Goal: Task Accomplishment & Management: Use online tool/utility

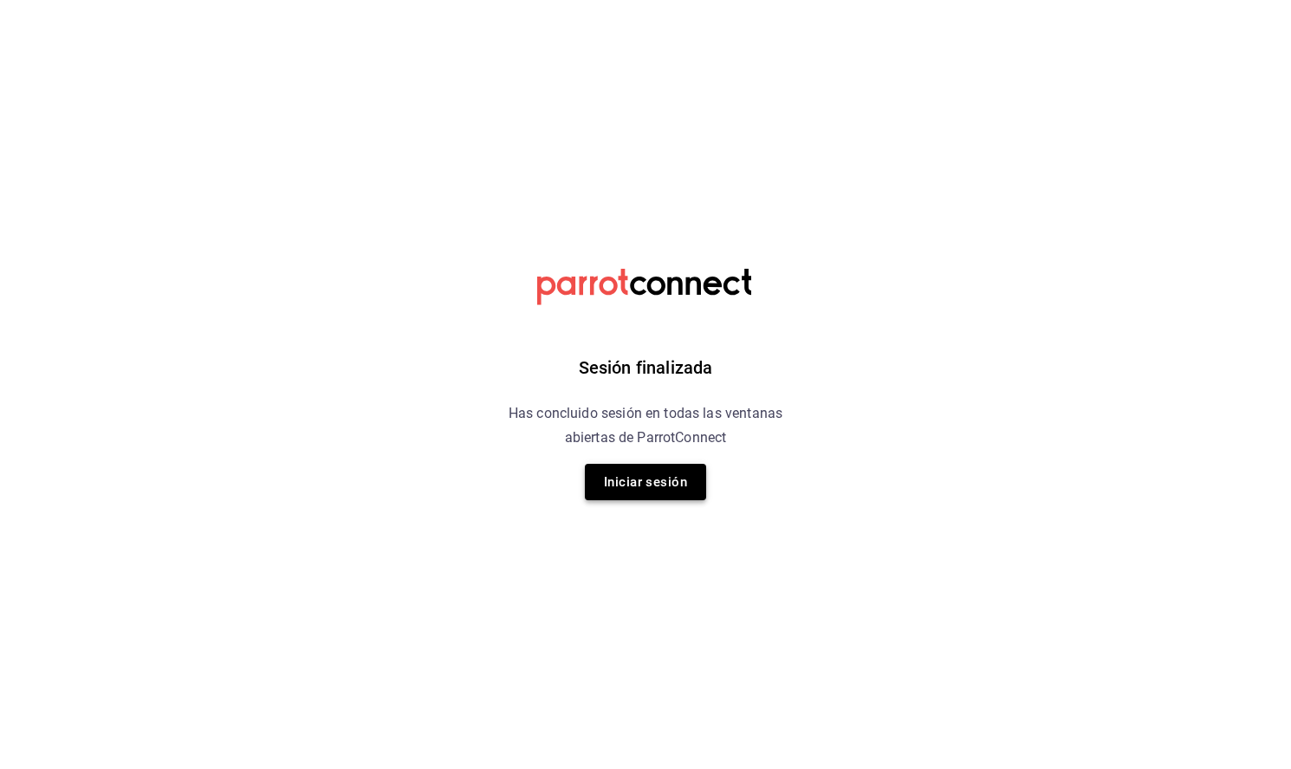
click at [689, 484] on button "Iniciar sesión" at bounding box center [645, 482] width 121 height 36
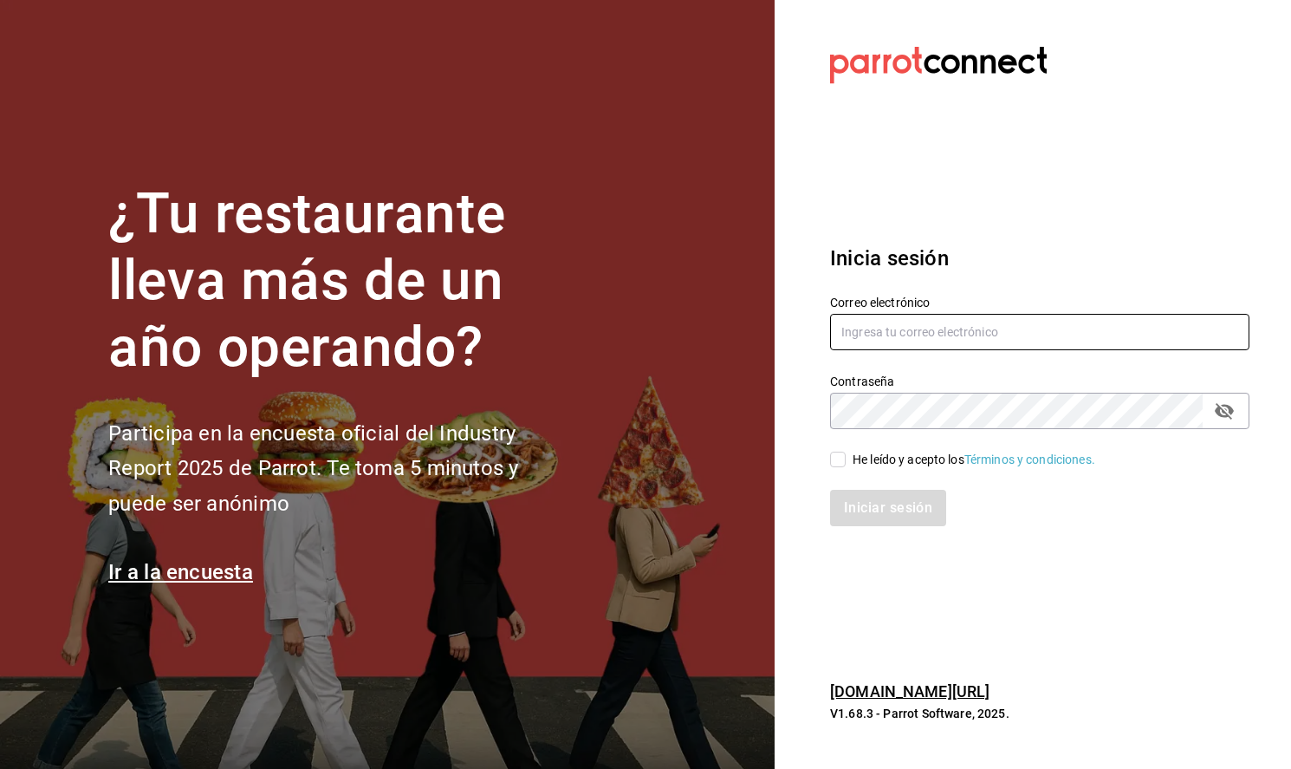
type input "[EMAIL_ADDRESS][PERSON_NAME][DOMAIN_NAME]"
click at [842, 458] on input "He leído y acepto los Términos y condiciones." at bounding box center [838, 460] width 16 height 16
checkbox input "true"
click at [939, 516] on button "Iniciar sesión" at bounding box center [889, 508] width 118 height 36
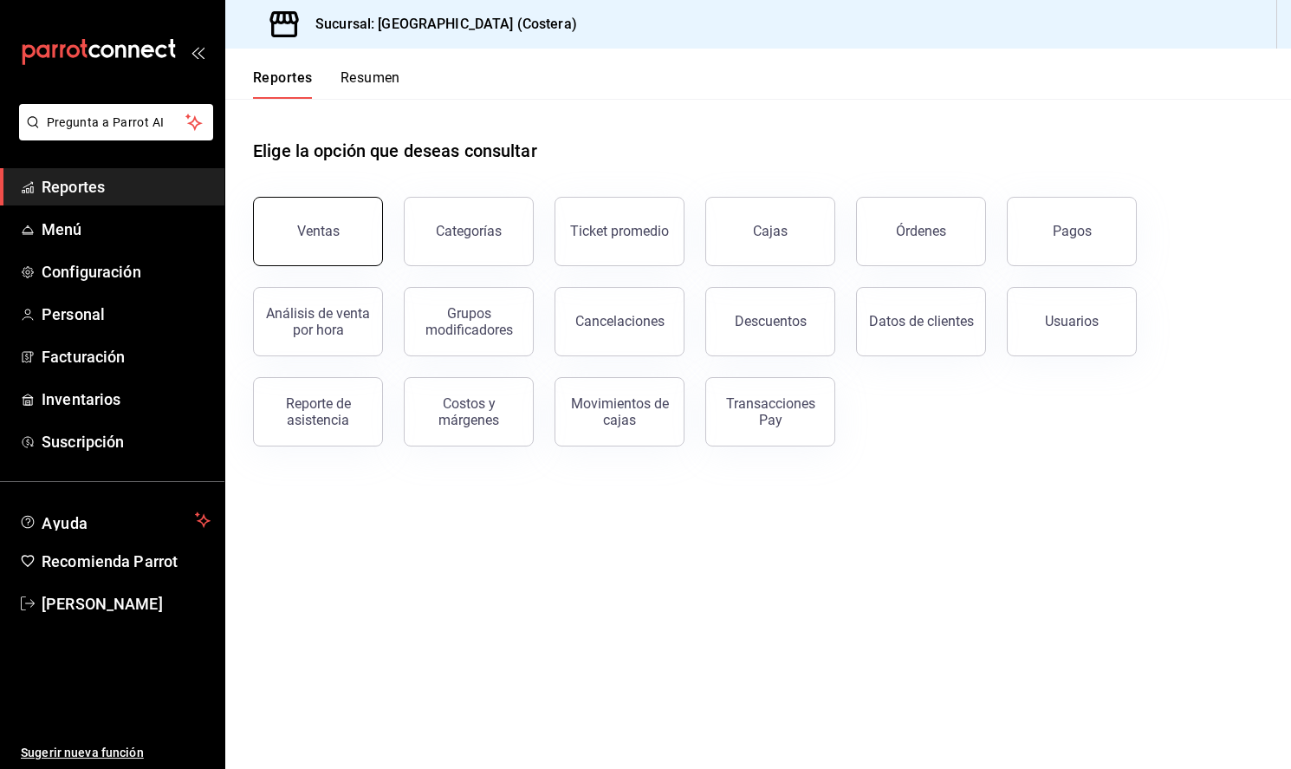
click at [320, 237] on div "Ventas" at bounding box center [318, 231] width 42 height 16
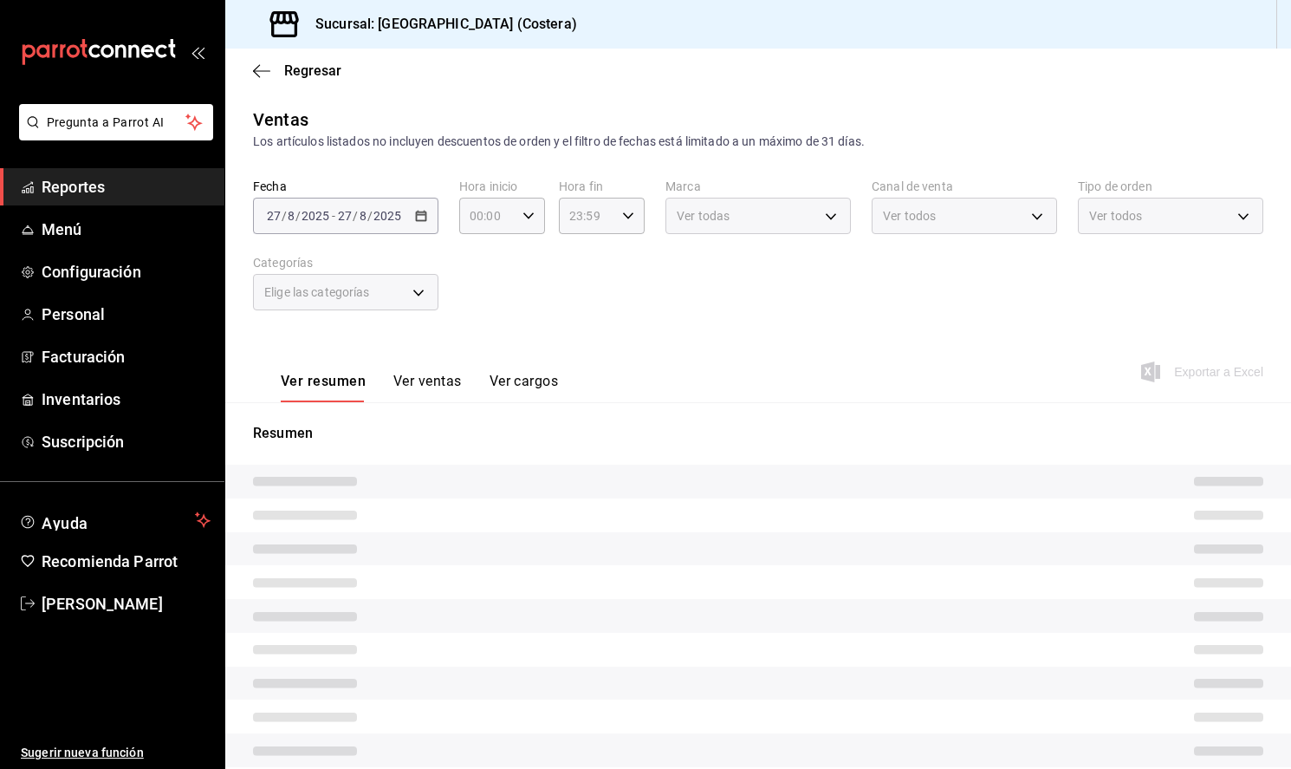
scroll to position [0, 2]
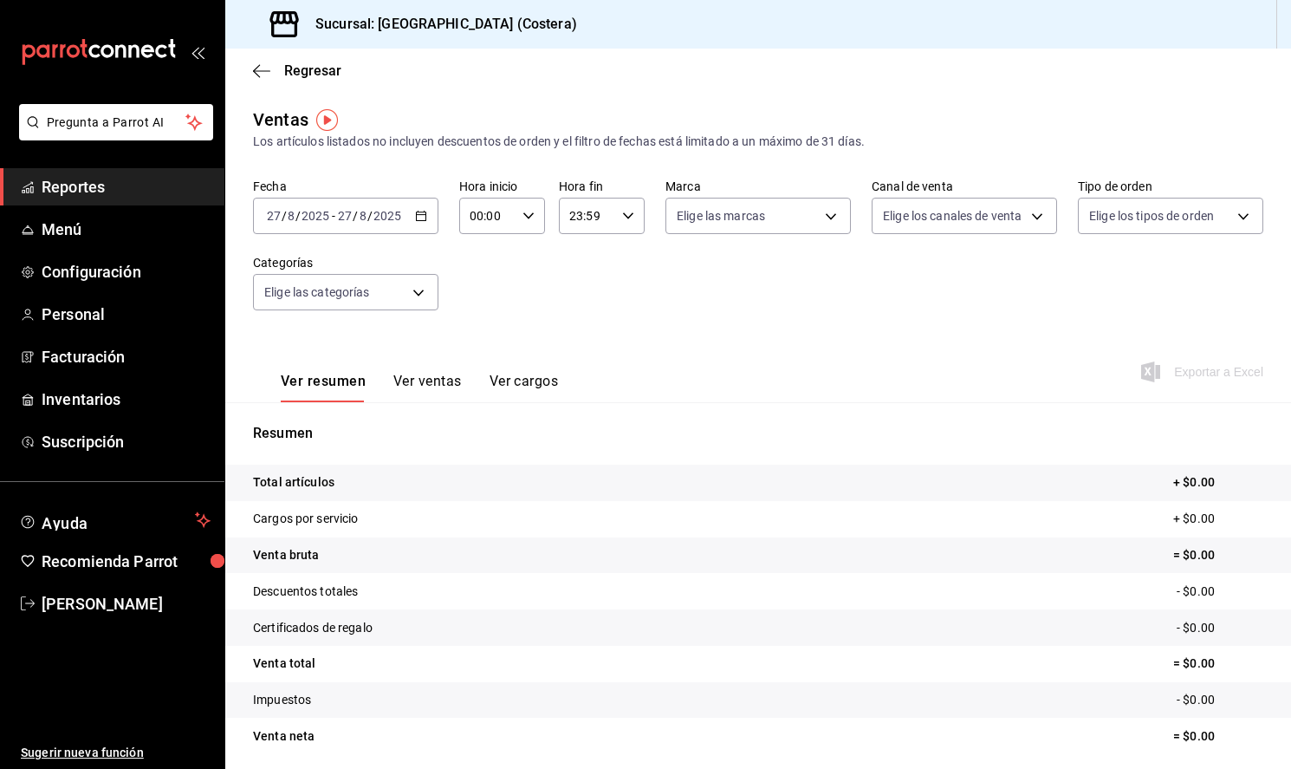
click at [406, 217] on div "2025-08-27 27 / 8 / 2025 - 2025-08-27 27 / 8 / 2025" at bounding box center [345, 216] width 185 height 36
click at [304, 380] on span "Mes actual" at bounding box center [335, 385] width 134 height 18
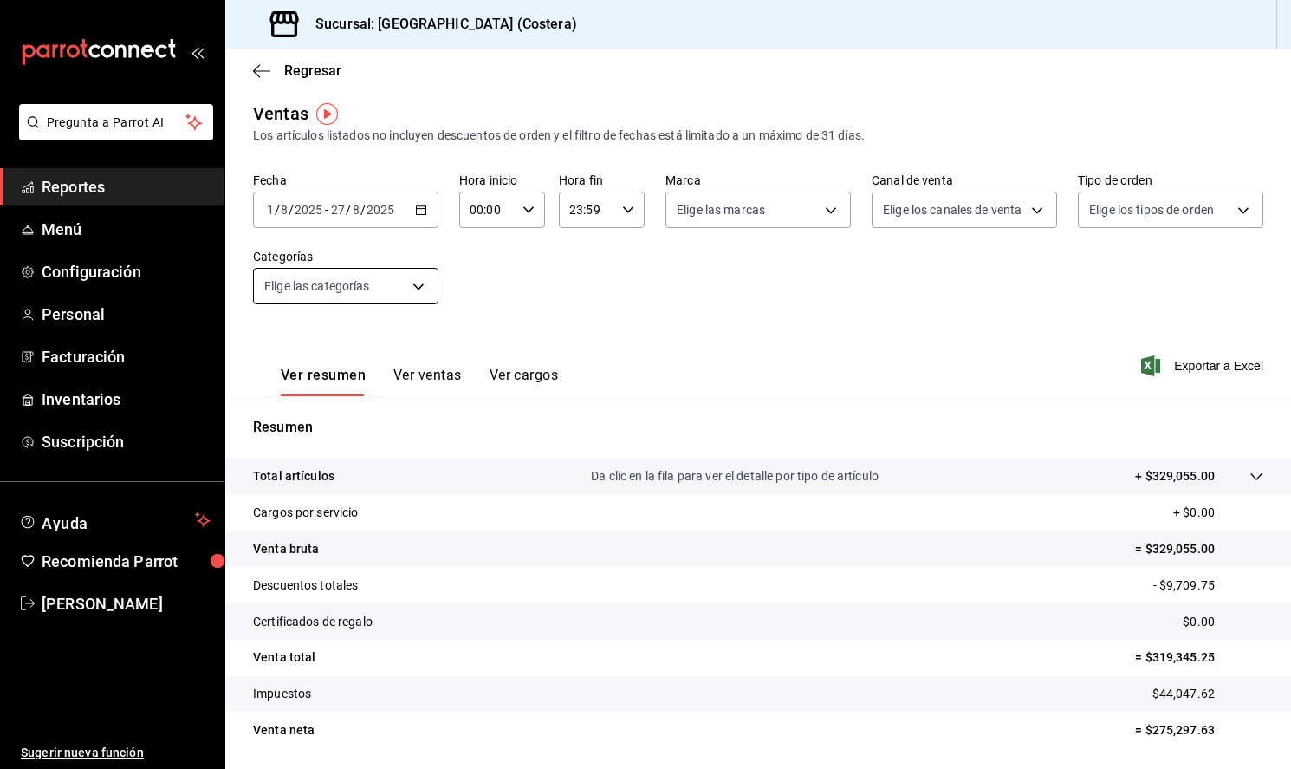
click at [426, 276] on body "Pregunta a Parrot AI Reportes Menú Configuración Personal Facturación Inventari…" at bounding box center [645, 384] width 1291 height 769
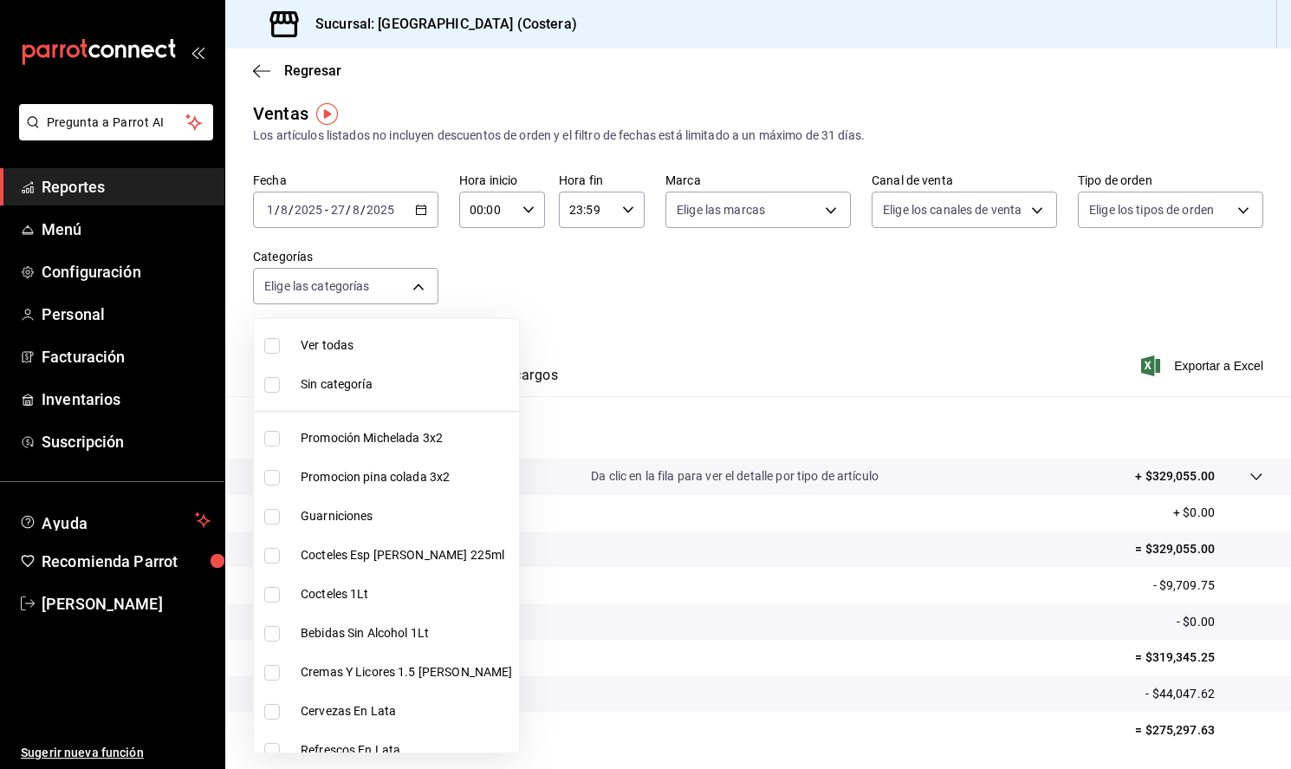
click at [274, 344] on input "checkbox" at bounding box center [272, 346] width 16 height 16
checkbox input "true"
type input "f9973abf-4d50-430f-a3a0-1be1e9b440c3,4500806b-e482-404f-ace7-b7714d25f1ae,b7f0a…"
checkbox input "true"
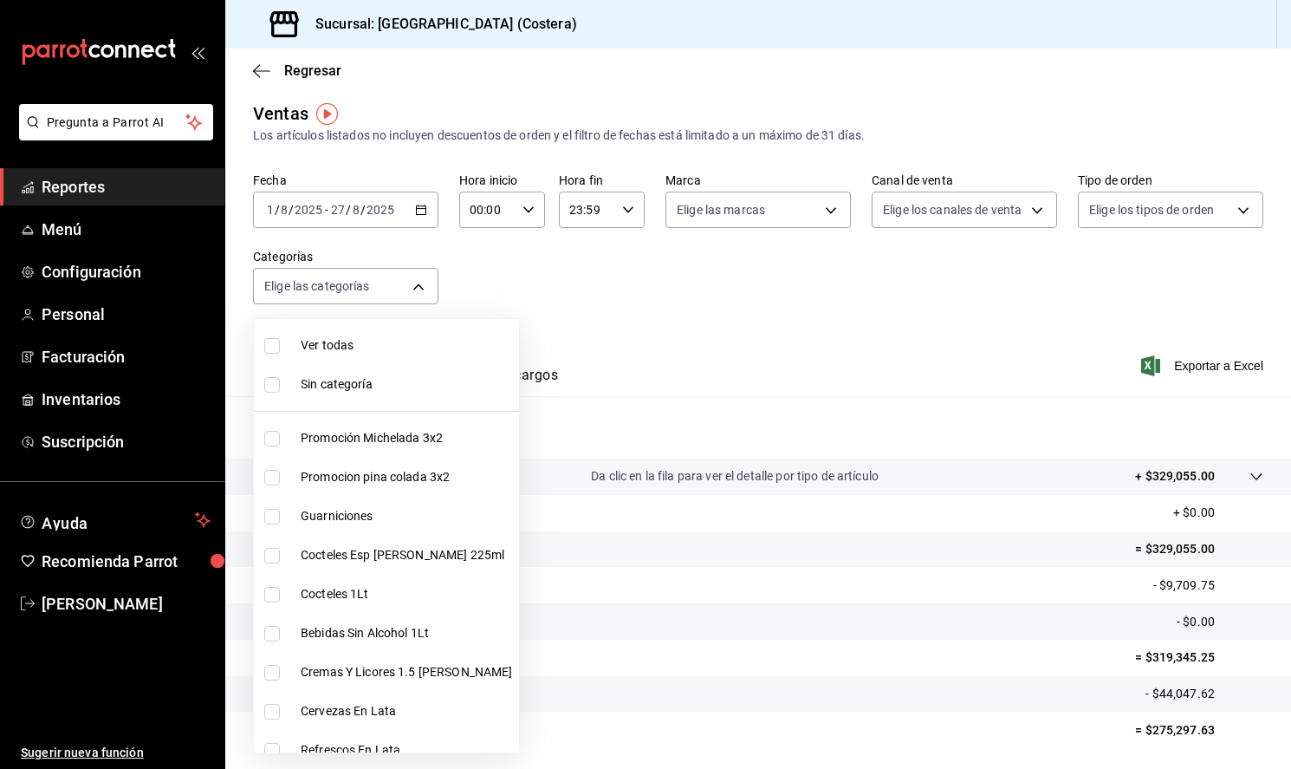
checkbox input "true"
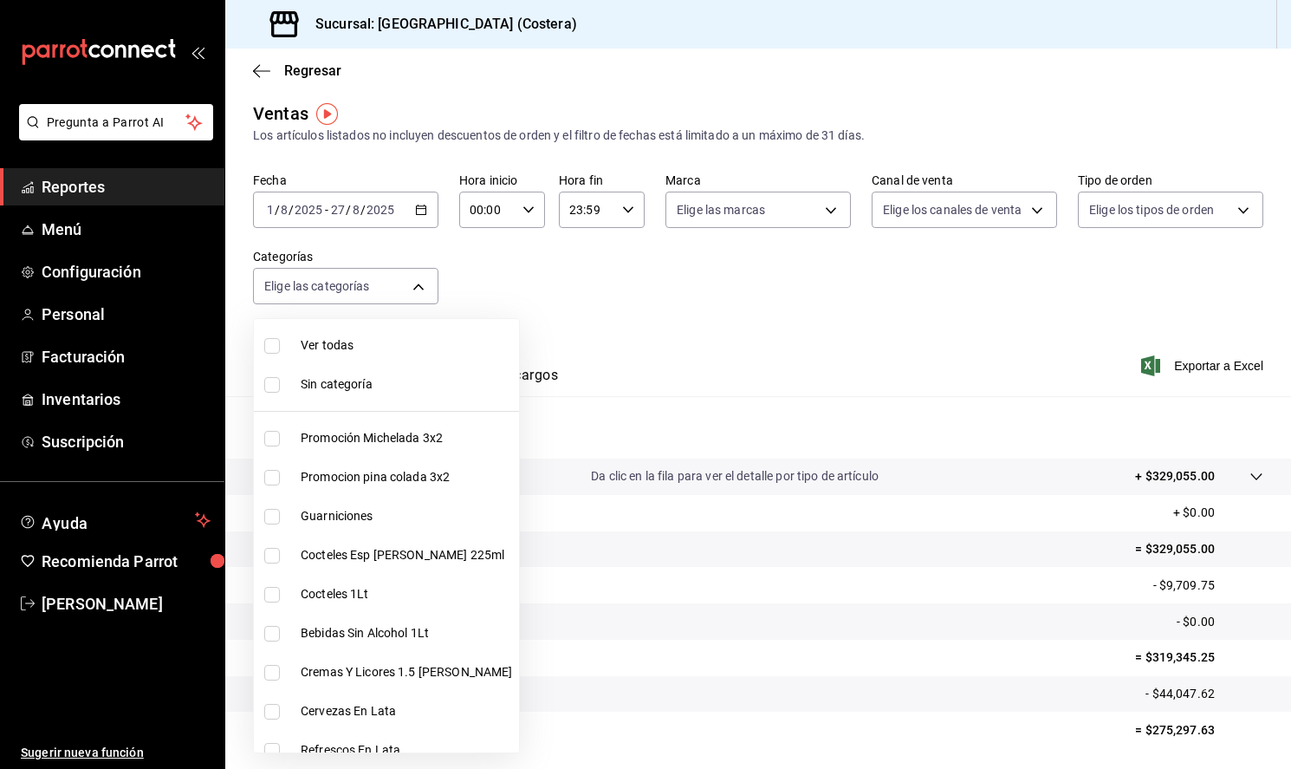
checkbox input "true"
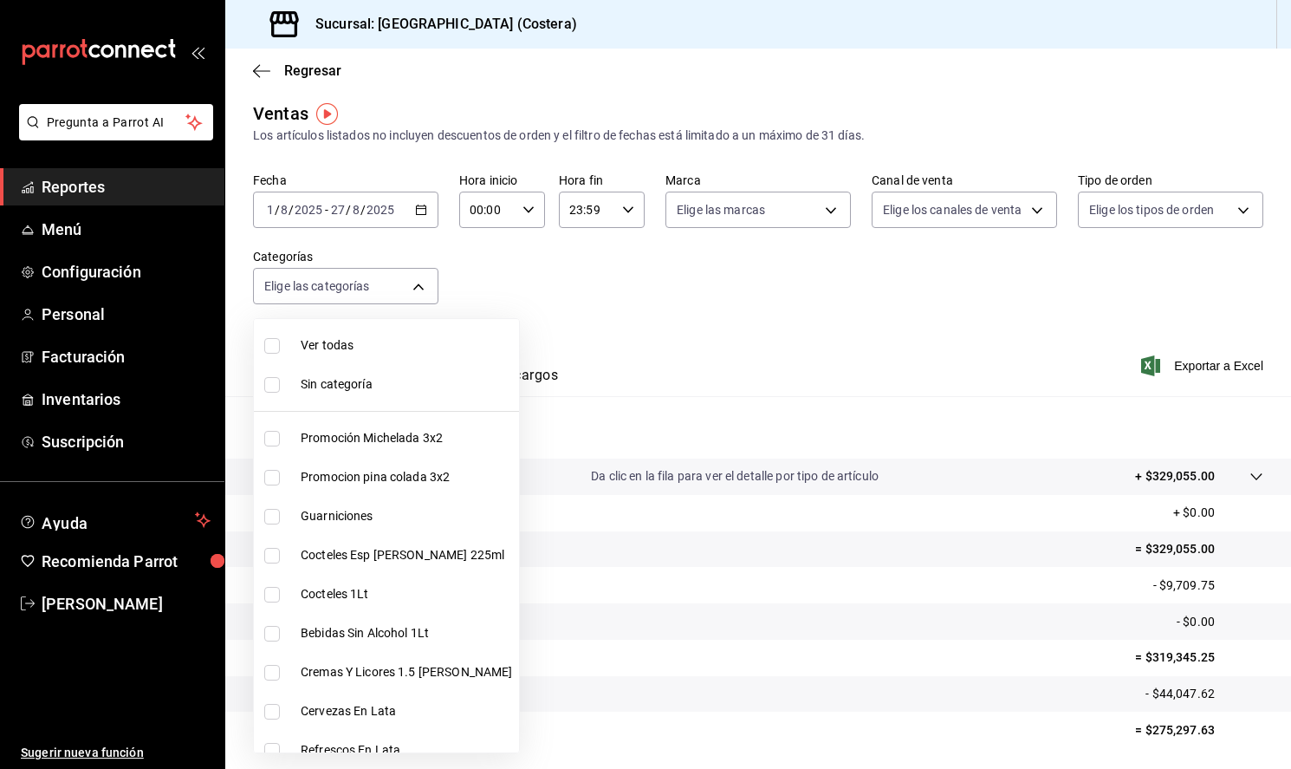
checkbox input "true"
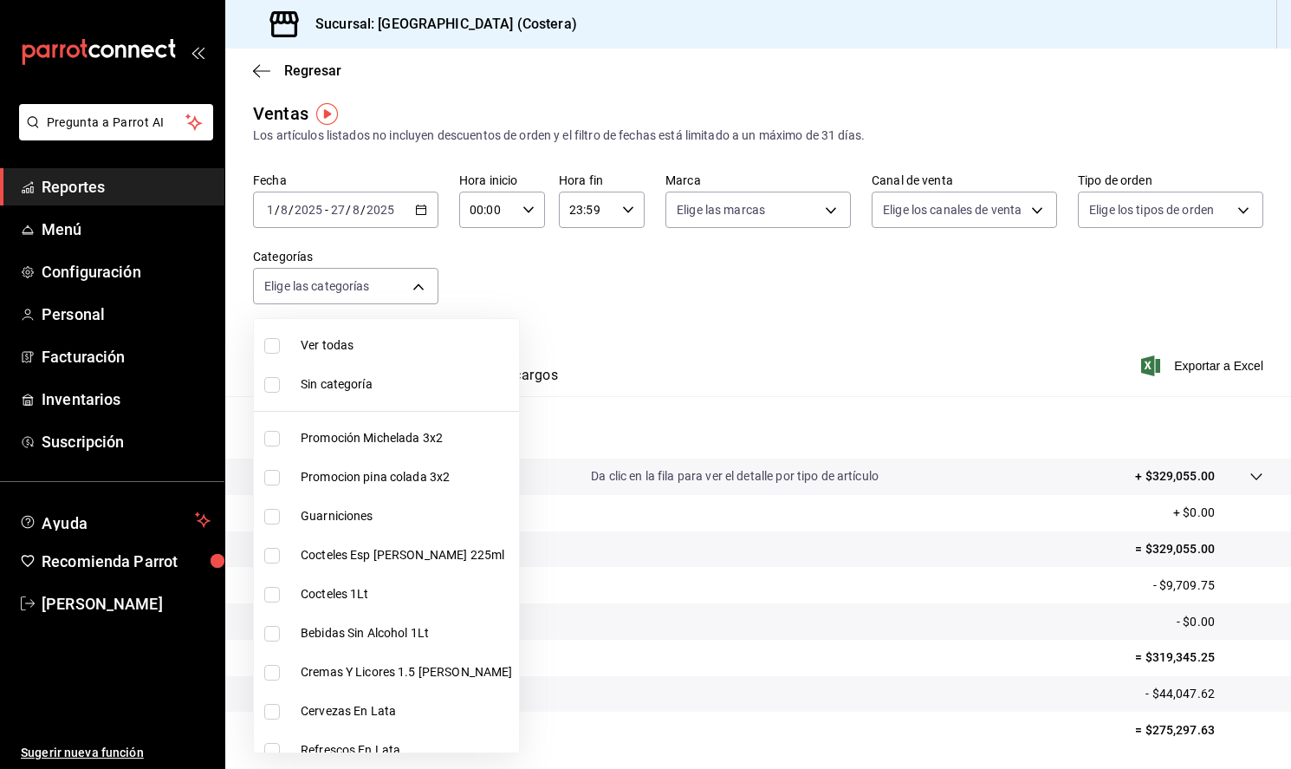
checkbox input "true"
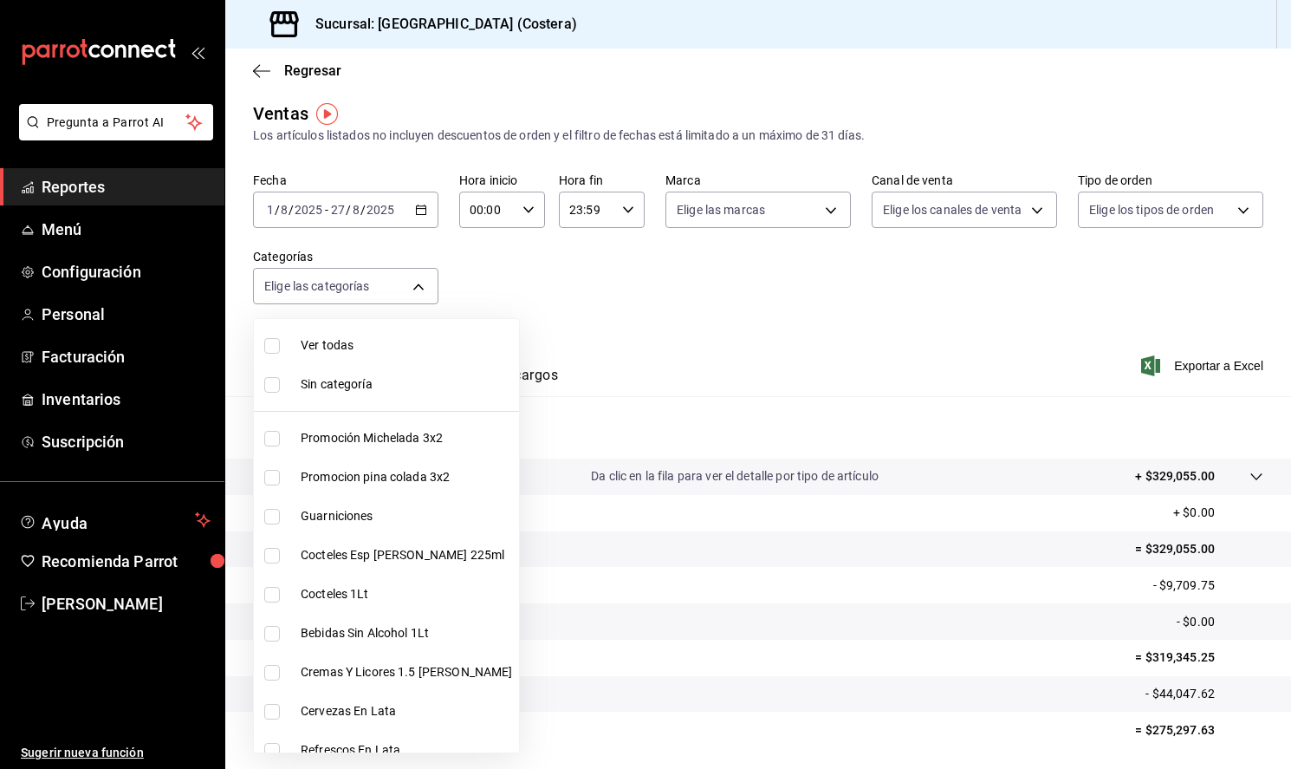
checkbox input "true"
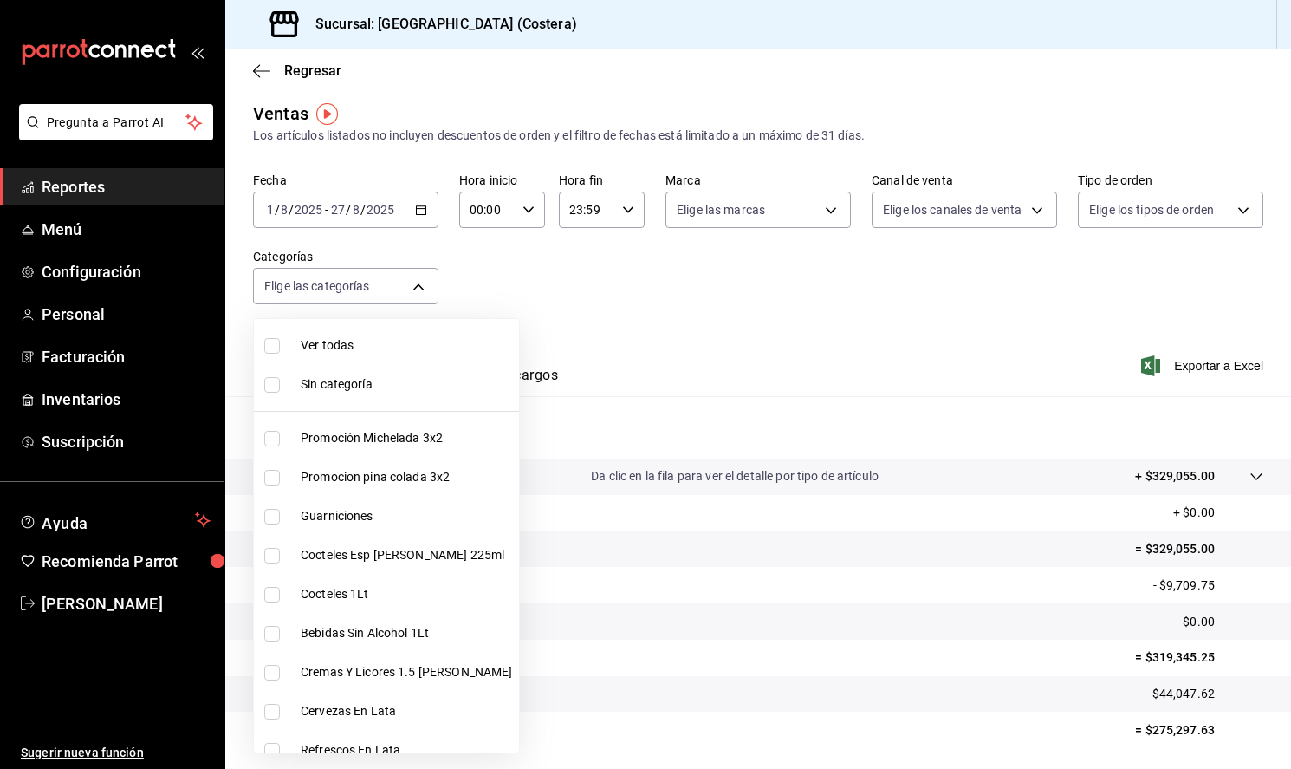
checkbox input "true"
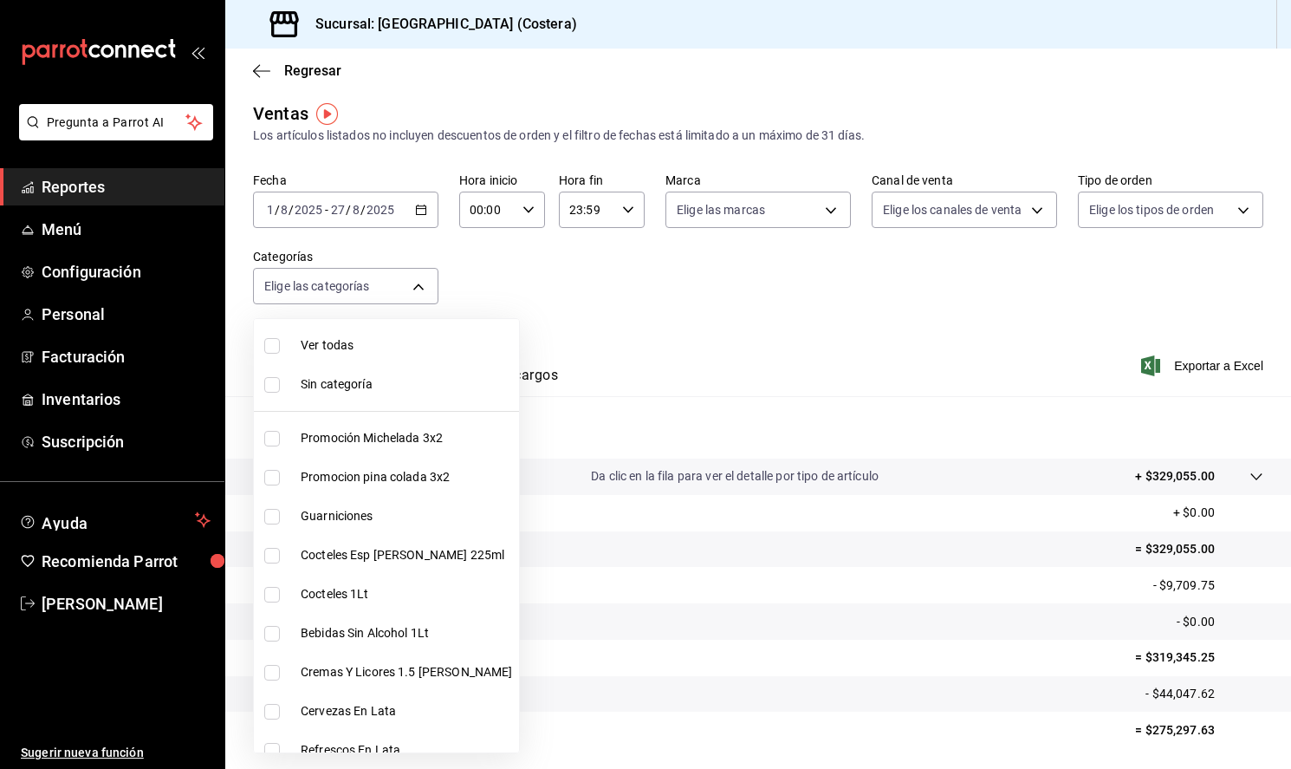
checkbox input "true"
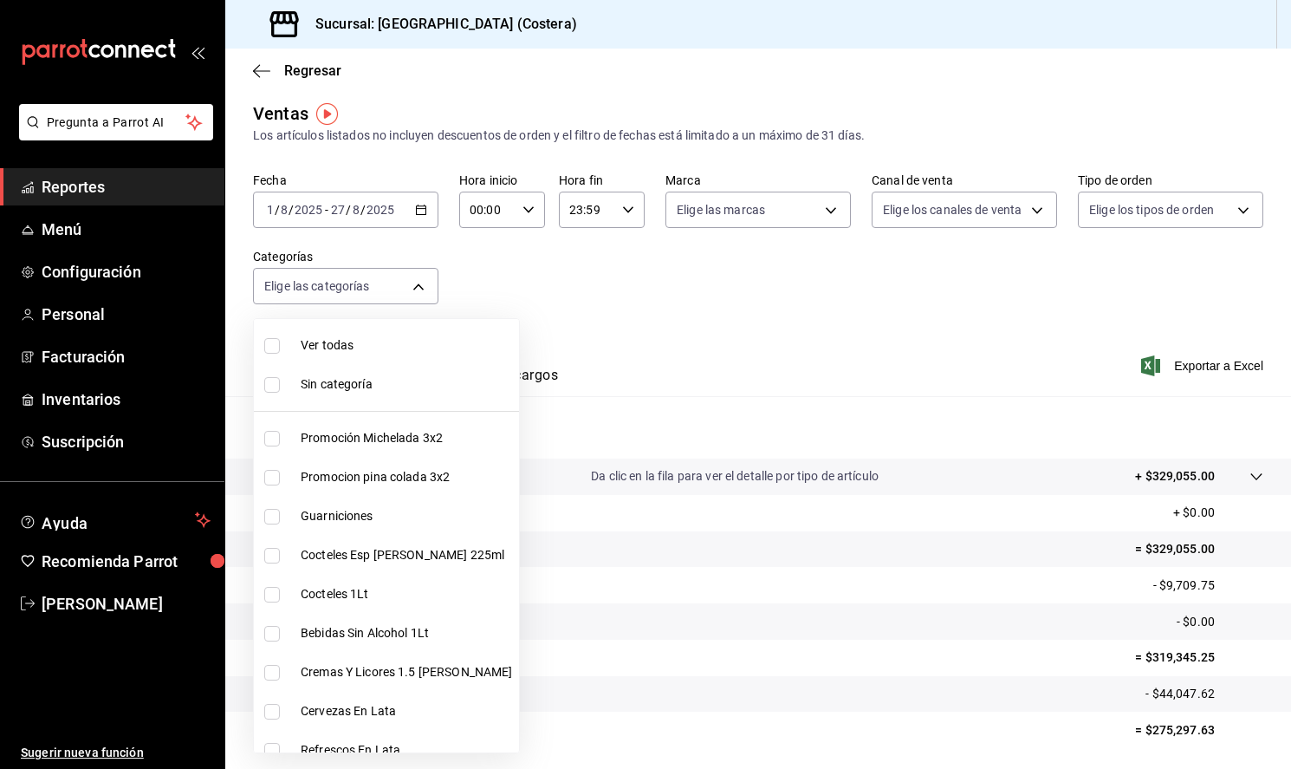
checkbox input "true"
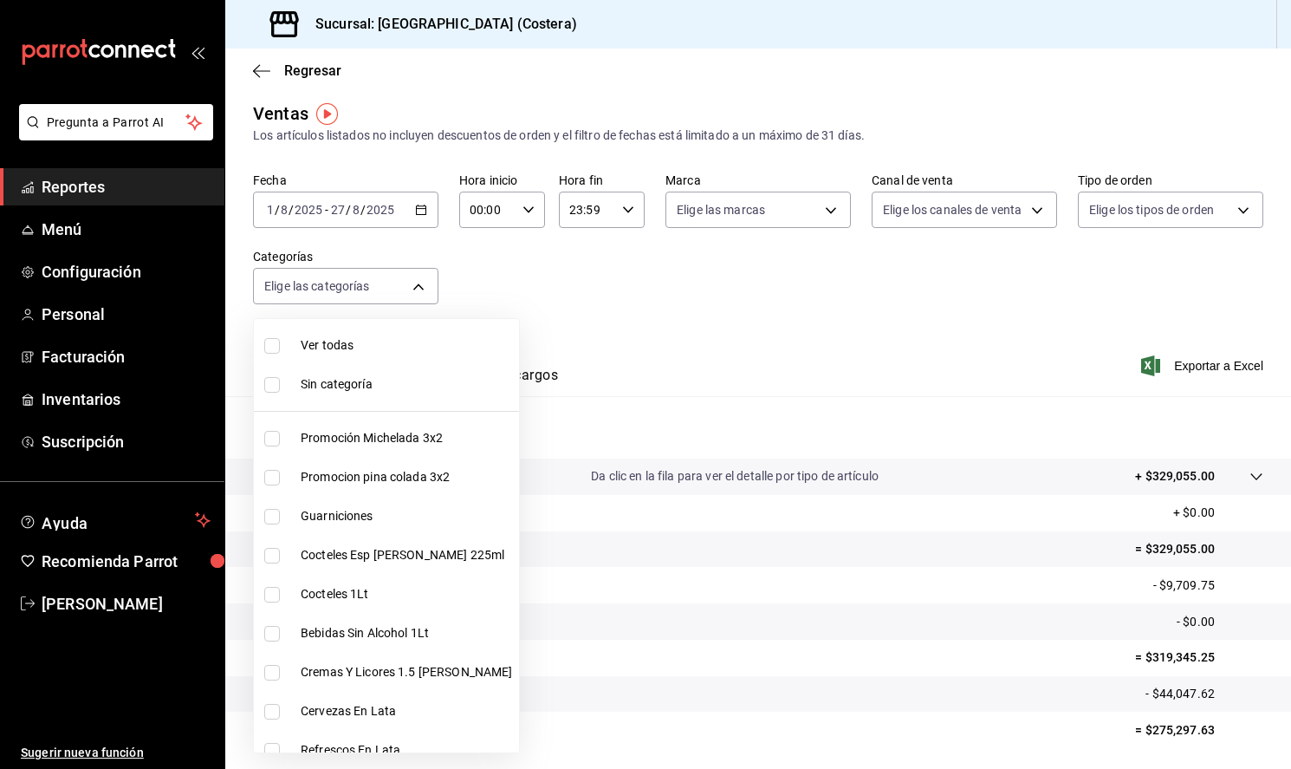
checkbox input "true"
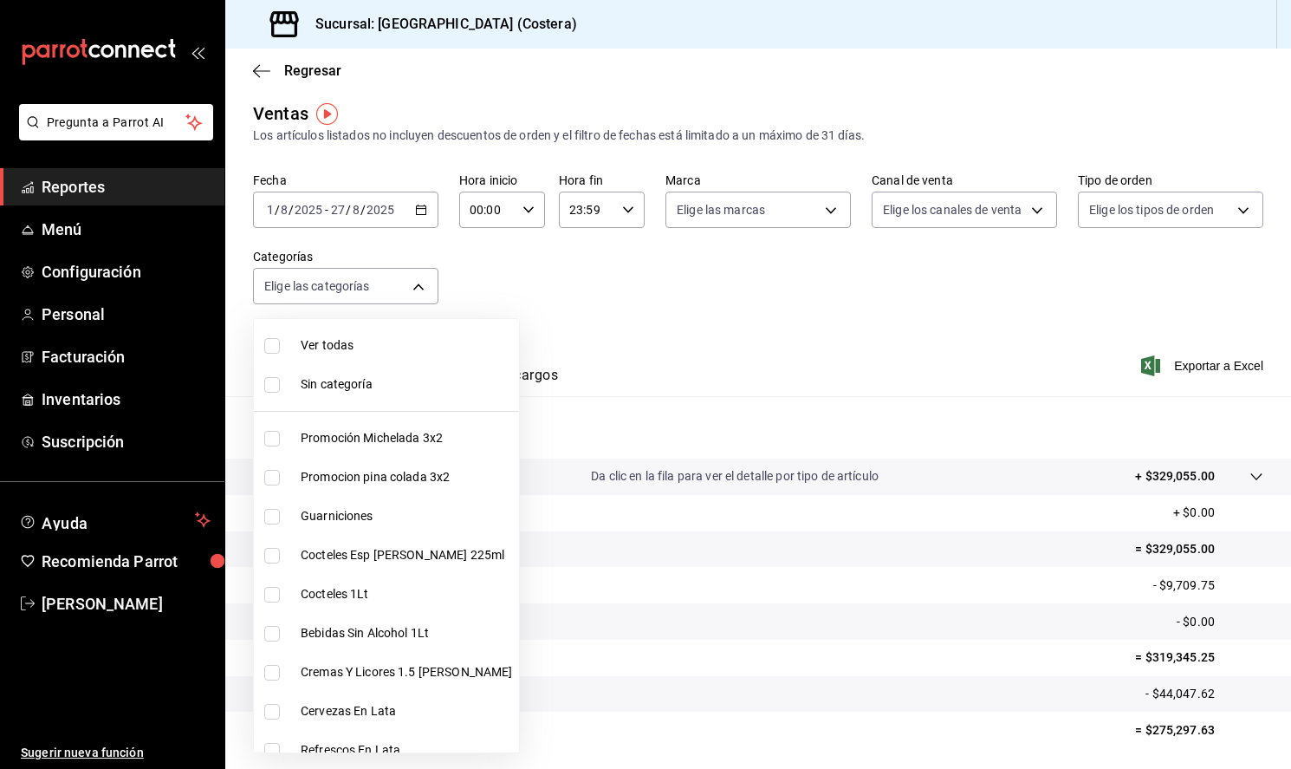
checkbox input "true"
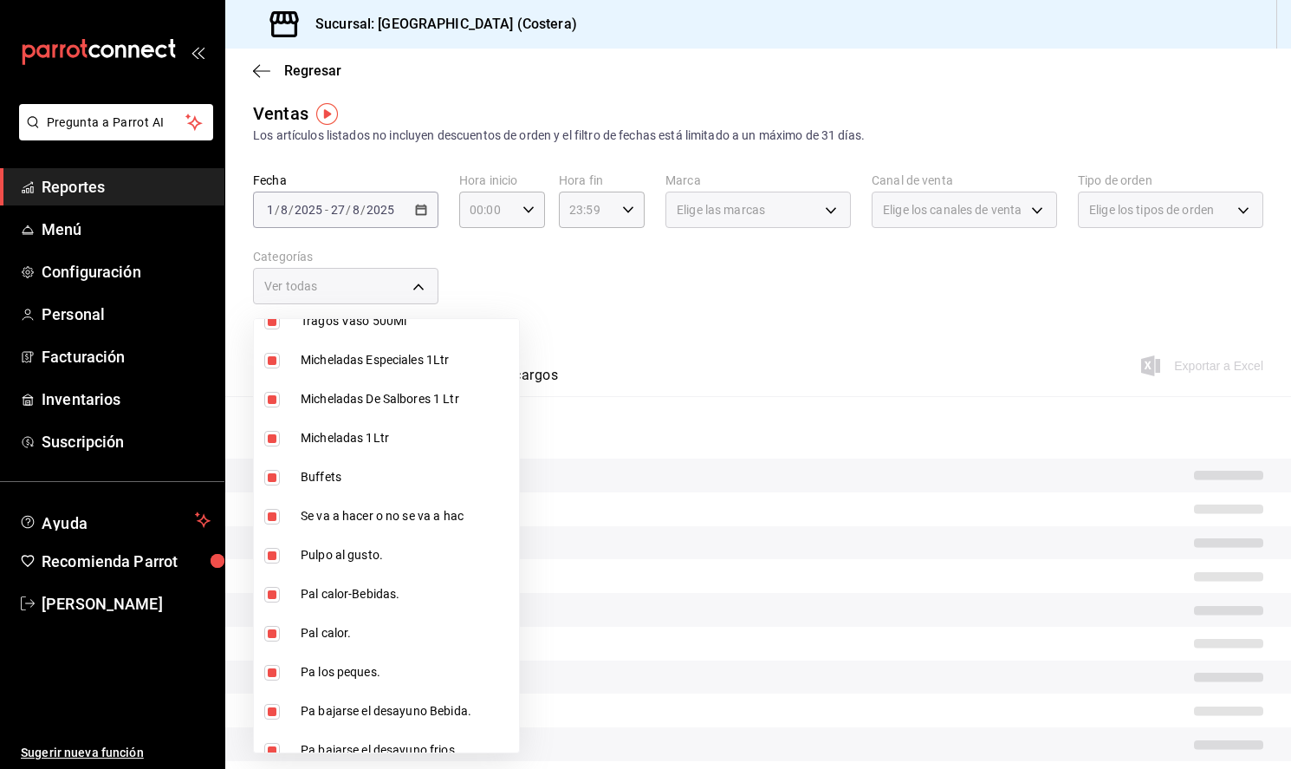
scroll to position [473, 0]
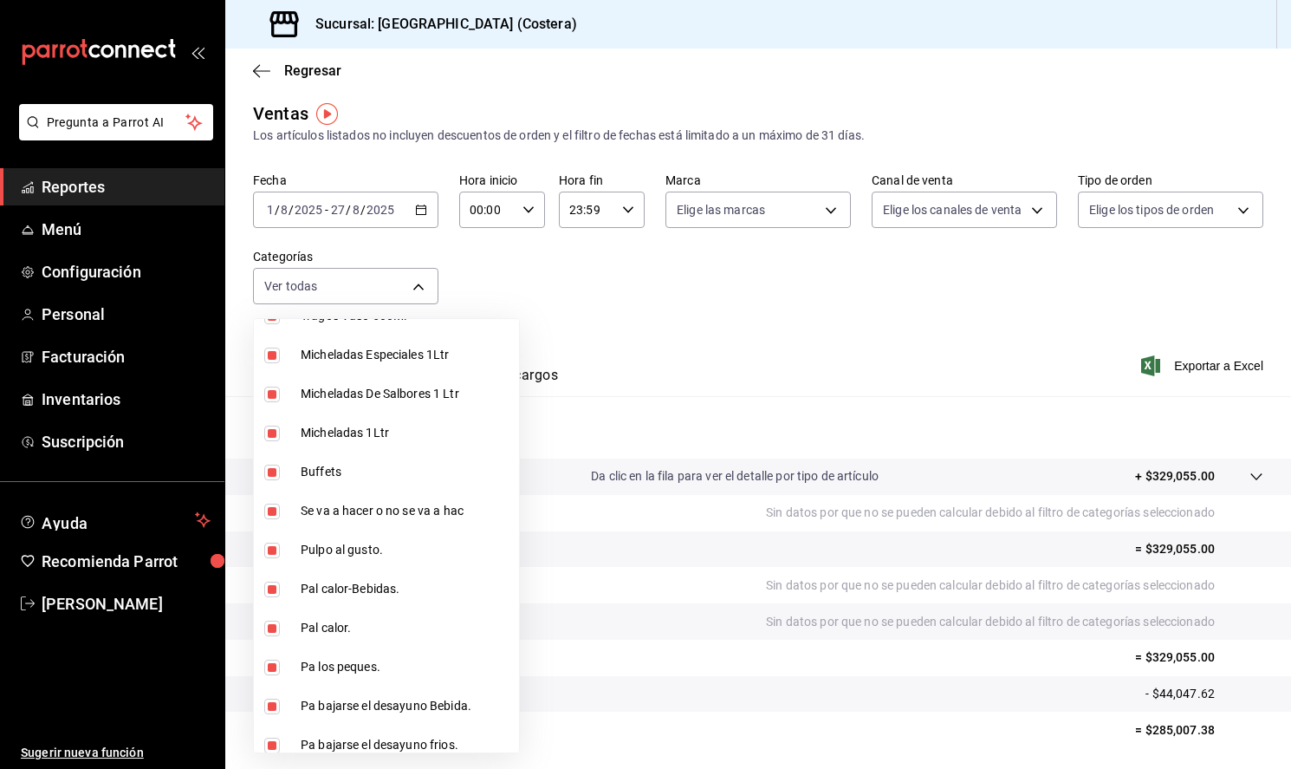
click at [274, 474] on input "checkbox" at bounding box center [272, 473] width 16 height 16
checkbox input "false"
type input "f9973abf-4d50-430f-a3a0-1be1e9b440c3,4500806b-e482-404f-ace7-b7714d25f1ae,b7f0a…"
checkbox input "false"
click at [658, 329] on div at bounding box center [645, 384] width 1291 height 769
